Goal: Information Seeking & Learning: Check status

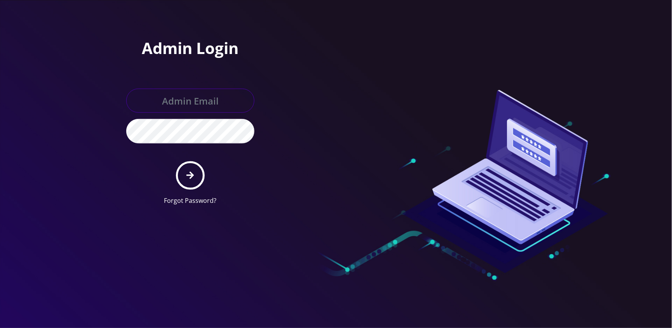
type input "[EMAIL_ADDRESS][DOMAIN_NAME]"
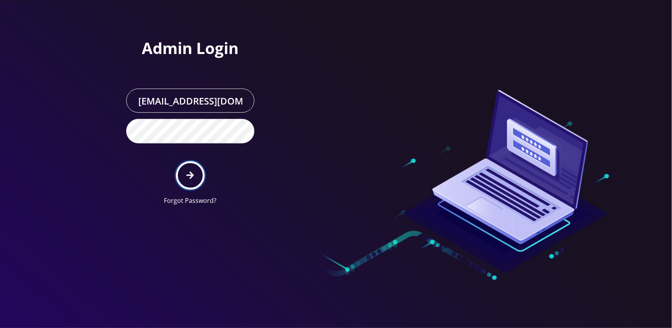
click at [188, 173] on icon "submit" at bounding box center [189, 175] width 7 height 9
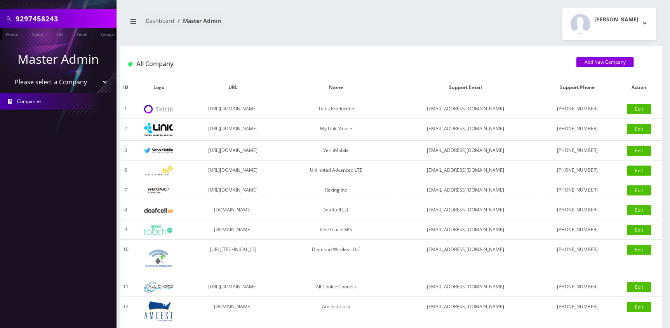
click at [83, 17] on input "9297458243" at bounding box center [65, 18] width 99 height 15
paste input "19294863679"
paste input "text"
type input "19294863679"
click at [16, 33] on link "Phone" at bounding box center [12, 34] width 20 height 13
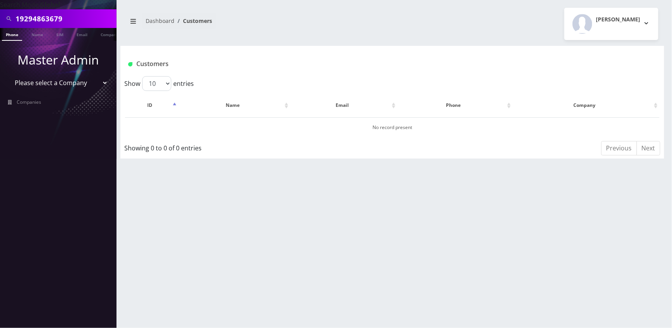
click at [21, 17] on input "19294863679" at bounding box center [65, 18] width 99 height 15
type input "9294863679"
